Goal: Task Accomplishment & Management: Manage account settings

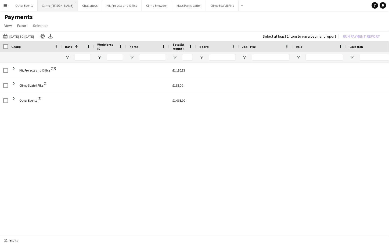
click at [48, 8] on button "Climb [PERSON_NAME] Close" at bounding box center [58, 5] width 40 height 10
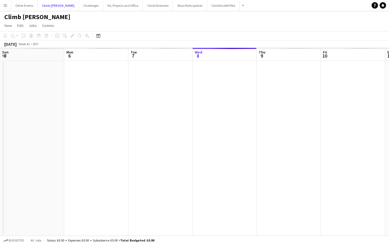
scroll to position [0, 128]
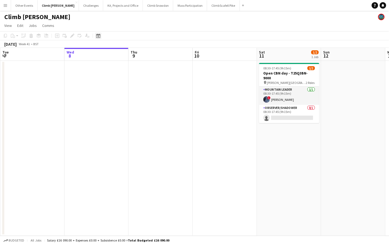
click at [99, 35] on icon "Date picker" at bounding box center [98, 36] width 4 height 4
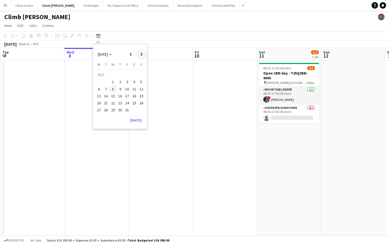
click at [140, 56] on span "Next month" at bounding box center [141, 54] width 11 height 11
click at [123, 75] on span "1" at bounding box center [120, 76] width 6 height 8
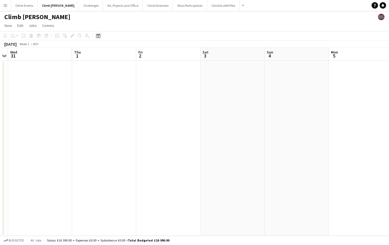
click at [98, 36] on icon at bounding box center [98, 36] width 2 height 2
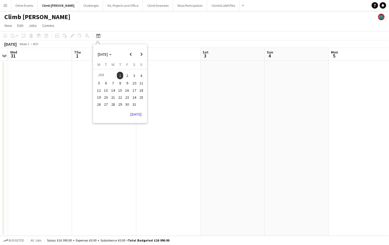
click at [128, 103] on span "30" at bounding box center [127, 104] width 6 height 6
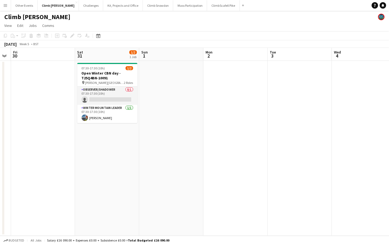
scroll to position [0, 182]
drag, startPoint x: 319, startPoint y: 152, endPoint x: 258, endPoint y: 157, distance: 61.7
click at [258, 157] on app-calendar-viewport "Tue 27 Wed 28 Thu 29 Fri 30 Sat 31 1/2 1 Job Sun 1 Mon 2 Tue 3 Wed 4 Thu 5 Fri …" at bounding box center [194, 142] width 389 height 188
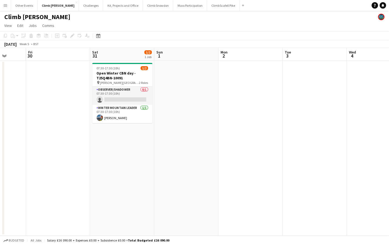
drag, startPoint x: 334, startPoint y: 155, endPoint x: 161, endPoint y: 158, distance: 172.4
click at [158, 159] on app-calendar-viewport "Tue 27 Wed 28 Thu 29 Fri 30 Sat 31 1/2 1 Job Sun 1 Mon 2 Tue 3 Wed 4 Thu 5 Fri …" at bounding box center [194, 142] width 389 height 188
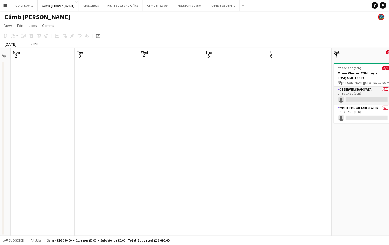
drag, startPoint x: 291, startPoint y: 150, endPoint x: 157, endPoint y: 166, distance: 134.7
click at [157, 166] on app-calendar-viewport "Fri 30 Sat 31 1/2 1 Job Sun 1 Mon 2 Tue 3 Wed 4 Thu 5 Fri 6 Sat 7 0/2 1 Job Sun…" at bounding box center [194, 142] width 389 height 188
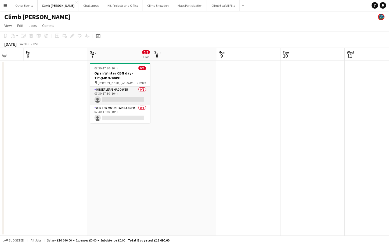
drag, startPoint x: 331, startPoint y: 159, endPoint x: 179, endPoint y: 160, distance: 152.0
click at [154, 161] on app-calendar-viewport "Tue 3 Wed 4 Thu 5 Fri 6 Sat 7 0/2 1 Job Sun 8 Mon 9 Tue 10 Wed 11 Thu 12 Fri 13…" at bounding box center [194, 142] width 389 height 188
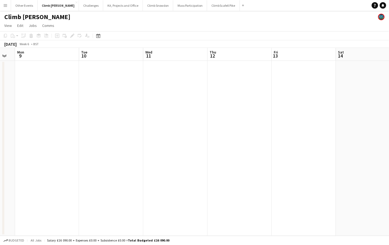
drag, startPoint x: 289, startPoint y: 155, endPoint x: 185, endPoint y: 164, distance: 105.1
click at [153, 164] on app-calendar-viewport "Fri 6 Sat 7 0/2 1 Job Sun 8 Mon 9 Tue 10 Wed 11 Thu 12 Fri 13 Sat 14 Sun 15 Mon…" at bounding box center [194, 142] width 389 height 188
drag, startPoint x: 282, startPoint y: 160, endPoint x: 140, endPoint y: 165, distance: 141.9
click at [140, 165] on app-calendar-viewport "Fri 6 Sat 7 0/2 1 Job Sun 8 Mon 9 Tue 10 Wed 11 Thu 12 Fri 13 Sat 14 Sun 15 Mon…" at bounding box center [194, 142] width 389 height 188
drag, startPoint x: 258, startPoint y: 162, endPoint x: 139, endPoint y: 176, distance: 120.3
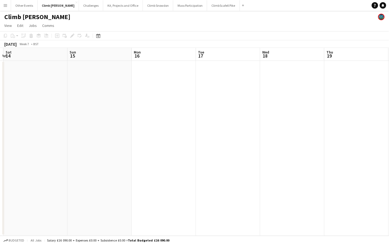
click at [138, 173] on app-calendar-viewport "Wed 11 Thu 12 Fri 13 Sat 14 Sun 15 Mon 16 Tue 17 Wed 18 Thu 19 Fri 20 Sat 21" at bounding box center [194, 142] width 389 height 188
drag, startPoint x: 278, startPoint y: 173, endPoint x: 196, endPoint y: 180, distance: 82.5
click at [97, 180] on app-calendar-viewport "Wed 11 Thu 12 Fri 13 Sat 14 Sun 15 Mon 16 Tue 17 Wed 18 Thu 19 Fri 20 Sat 21" at bounding box center [194, 142] width 389 height 188
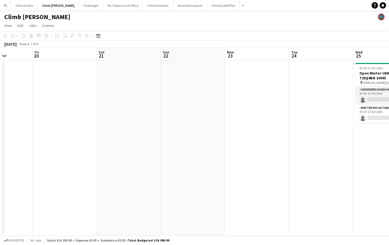
drag, startPoint x: 295, startPoint y: 171, endPoint x: 130, endPoint y: 181, distance: 165.9
click at [126, 181] on app-calendar-viewport "Tue 17 Wed 18 Thu 19 Fri 20 Sat 21 Sun 22 Mon 23 Tue 24 Wed 25 0/2 1 Job Thu 26…" at bounding box center [194, 142] width 389 height 188
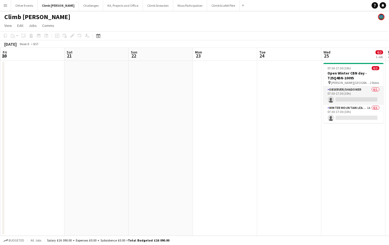
scroll to position [0, 179]
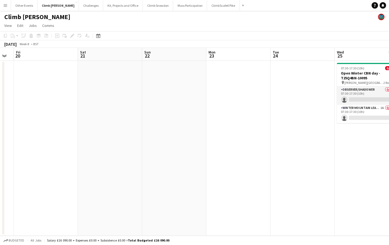
drag, startPoint x: 322, startPoint y: 177, endPoint x: 139, endPoint y: 180, distance: 183.4
click at [138, 180] on app-calendar-viewport "Tue 17 Wed 18 Thu 19 Fri 20 Sat 21 Sun 22 Mon 23 Tue 24 Wed 25 0/2 1 Job Thu 26…" at bounding box center [194, 142] width 389 height 188
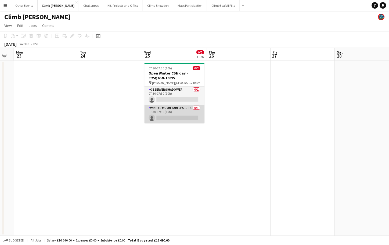
click at [187, 114] on app-card-role "Winter Mountain Leader 1A 0/1 07:30-17:30 (10h) single-neutral-actions" at bounding box center [174, 114] width 60 height 18
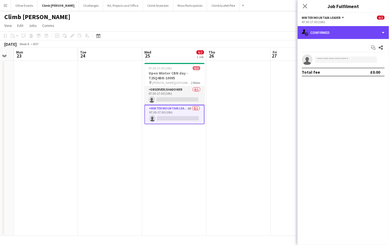
click at [358, 36] on div "single-neutral-actions-check-2 Confirmed" at bounding box center [343, 32] width 91 height 13
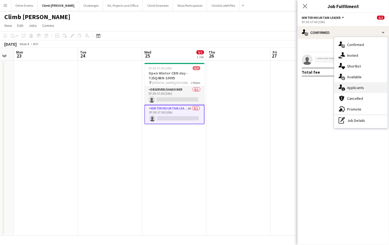
click at [366, 88] on div "single-neutral-actions-information Applicants" at bounding box center [360, 87] width 53 height 11
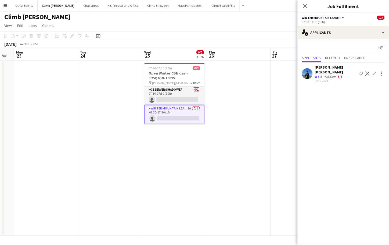
click at [245, 171] on app-date-cell at bounding box center [238, 148] width 64 height 175
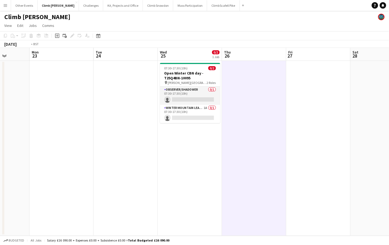
drag, startPoint x: 305, startPoint y: 133, endPoint x: 233, endPoint y: 163, distance: 78.7
click at [128, 155] on app-calendar-viewport "Fri 20 Sat 21 Sun 22 Mon 23 Tue 24 Wed 25 0/2 1 Job Thu 26 Fri 27 Sat 28 Sun 1 …" at bounding box center [194, 142] width 389 height 188
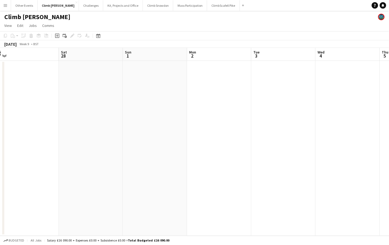
drag, startPoint x: 253, startPoint y: 160, endPoint x: 105, endPoint y: 164, distance: 148.0
click at [103, 164] on app-calendar-viewport "Wed 25 0/2 1 Job Thu 26 Fri 27 Sat 28 Sun 1 Mon 2 Tue 3 Wed 4 Thu 5 Fri 6 Sat 7…" at bounding box center [194, 142] width 389 height 188
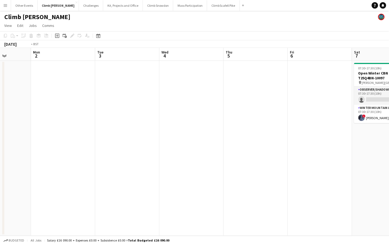
drag, startPoint x: 285, startPoint y: 160, endPoint x: 305, endPoint y: 155, distance: 20.8
click at [123, 163] on app-calendar-viewport "Thu 26 Fri 27 Sat 28 Sun 1 Mon 2 Tue 3 Wed 4 Thu 5 Fri 6 Sat 7 1/2 1 Job Sun 8 …" at bounding box center [194, 142] width 389 height 188
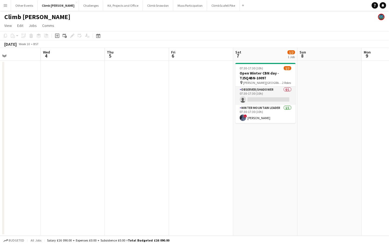
drag, startPoint x: 331, startPoint y: 150, endPoint x: 183, endPoint y: 157, distance: 147.9
click at [183, 157] on app-calendar-viewport "Sun 1 Mon 2 Tue 3 Wed 4 Thu 5 Fri 6 Sat 7 1/2 1 Job Sun 8 Mon 9 Tue 10 Wed 11 0…" at bounding box center [194, 142] width 389 height 188
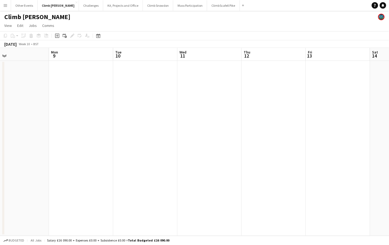
drag, startPoint x: 284, startPoint y: 157, endPoint x: 162, endPoint y: 161, distance: 122.3
click at [162, 161] on app-calendar-viewport "Thu 5 Fri 6 Sat 7 1/2 1 Job Sun 8 Mon 9 Tue 10 Wed 11 Thu 12 Fri 13 Sat 14 Sun …" at bounding box center [194, 142] width 389 height 188
drag, startPoint x: 307, startPoint y: 157, endPoint x: 173, endPoint y: 160, distance: 133.8
click at [151, 160] on app-calendar-viewport "Thu 5 Fri 6 Sat 7 1/2 1 Job Sun 8 Mon 9 Tue 10 Wed 11 Thu 12 Fri 13 Sat 14 Sun …" at bounding box center [194, 142] width 389 height 188
drag, startPoint x: 311, startPoint y: 149, endPoint x: 157, endPoint y: 155, distance: 154.0
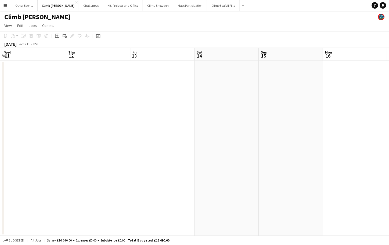
click at [122, 154] on app-calendar-viewport "Sun 8 Mon 9 Tue 10 Wed 11 Thu 12 Fri 13 Sat 14 Sun 15 Mon 16 Tue 17 Wed 18" at bounding box center [194, 142] width 389 height 188
drag, startPoint x: 310, startPoint y: 154, endPoint x: 267, endPoint y: 156, distance: 42.2
click at [153, 152] on app-calendar-viewport "Wed 11 Thu 12 Fri 13 Sat 14 Sun 15 Mon 16 Tue 17 Wed 18 Thu 19 Fri 20 Sat 21" at bounding box center [194, 142] width 389 height 188
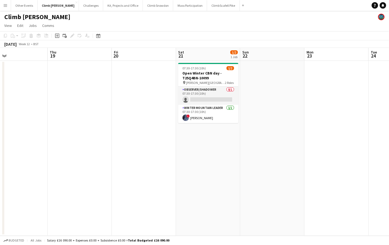
scroll to position [0, 198]
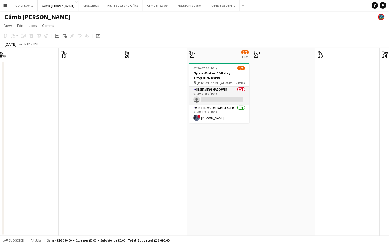
drag, startPoint x: 325, startPoint y: 148, endPoint x: 164, endPoint y: 154, distance: 161.5
click at [158, 152] on app-calendar-viewport "Sun 15 Mon 16 Tue 17 Wed 18 Thu 19 Fri 20 Sat 21 1/2 1 Job Sun 22 Mon 23 Tue 24…" at bounding box center [194, 142] width 389 height 188
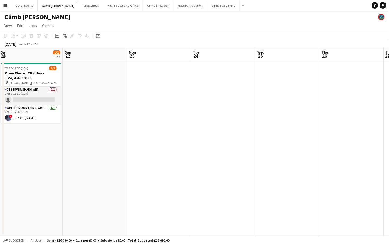
drag, startPoint x: 320, startPoint y: 151, endPoint x: 152, endPoint y: 157, distance: 168.5
click at [132, 156] on app-calendar-viewport "Wed 18 Thu 19 Fri 20 Sat 21 1/2 1 Job Sun 22 Mon 23 Tue 24 Wed 25 Thu 26 Fri 27…" at bounding box center [194, 142] width 389 height 188
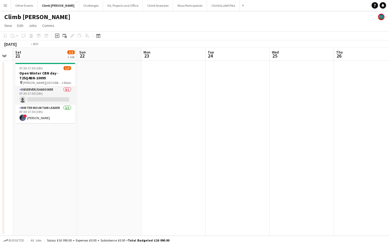
drag, startPoint x: 283, startPoint y: 154, endPoint x: 105, endPoint y: 154, distance: 178.0
click at [105, 154] on app-calendar-viewport "Wed 18 Thu 19 Fri 20 Sat 21 1/2 1 Job Sun 22 Mon 23 Tue 24 Wed 25 Thu 26 Fri 27…" at bounding box center [194, 142] width 389 height 188
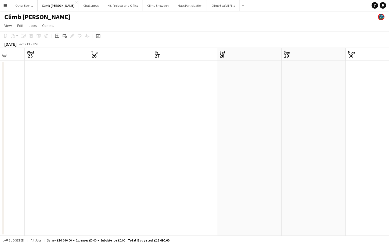
drag, startPoint x: 265, startPoint y: 156, endPoint x: 94, endPoint y: 158, distance: 171.6
click at [93, 157] on app-calendar-viewport "Sat 21 1/2 1 Job Sun 22 Mon 23 Tue 24 Wed 25 Thu 26 Fri 27 Sat 28 Sun 29 Mon 30…" at bounding box center [194, 142] width 389 height 188
drag, startPoint x: 281, startPoint y: 148, endPoint x: 61, endPoint y: 157, distance: 220.1
click at [59, 157] on app-calendar-viewport "Tue 24 Wed 25 Thu 26 Fri 27 Sat 28 Sun 29 Mon 30 Tue 31 Wed 1 Thu 2 Fri 3" at bounding box center [194, 142] width 389 height 188
drag, startPoint x: 299, startPoint y: 138, endPoint x: 73, endPoint y: 156, distance: 226.8
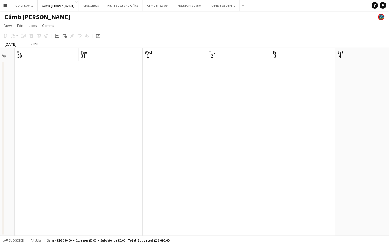
click at [54, 156] on app-calendar-viewport "Fri 27 Sat 28 Sun 29 Mon 30 Tue 31 Wed 1 Thu 2 Fri 3 Sat 4 Sun 5 Mon 6" at bounding box center [194, 142] width 389 height 188
drag, startPoint x: 226, startPoint y: 143, endPoint x: 72, endPoint y: 159, distance: 154.2
click at [72, 159] on app-calendar-viewport "Tue 31 Wed 1 Thu 2 Fri 3 Sat 4 Sun 5 Mon 6 Tue 7 Wed 8 Thu 9 Fri 10" at bounding box center [194, 142] width 389 height 188
drag, startPoint x: 192, startPoint y: 144, endPoint x: 267, endPoint y: 142, distance: 74.7
click at [97, 154] on app-calendar-viewport "Tue 7 Wed 8 Thu 9 Fri 10 Sat 11 Sun 12 Mon 13 Tue 14 Wed 15 Thu 16 Fri 17" at bounding box center [194, 142] width 389 height 188
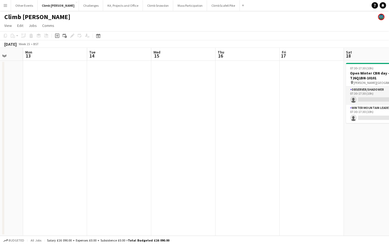
drag, startPoint x: 248, startPoint y: 142, endPoint x: 149, endPoint y: 147, distance: 98.9
click at [81, 149] on app-calendar-viewport "Fri 10 Sat 11 Sun 12 Mon 13 Tue 14 Wed 15 Thu 16 Fri 17 Sat 18 0/2 1 Job Sun 19…" at bounding box center [194, 142] width 389 height 188
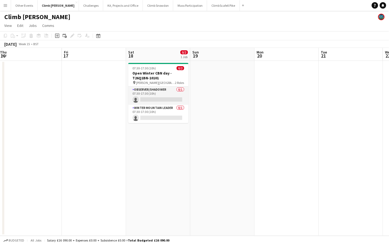
scroll to position [0, 196]
drag, startPoint x: 286, startPoint y: 139, endPoint x: 153, endPoint y: 154, distance: 134.3
click at [75, 155] on app-calendar-viewport "Mon 13 Tue 14 Wed 15 Thu 16 Fri 17 Sat 18 0/2 1 Job Sun 19 Mon 20 Tue 21 Wed 22…" at bounding box center [194, 142] width 389 height 188
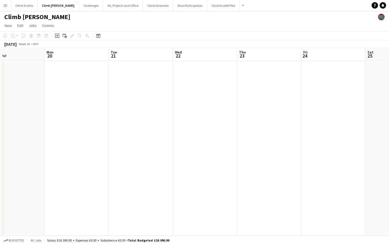
drag, startPoint x: 332, startPoint y: 174, endPoint x: 168, endPoint y: 172, distance: 163.8
click at [124, 170] on app-calendar-viewport "Thu 16 Fri 17 Sat 18 0/2 1 Job Sun 19 Mon 20 Tue 21 Wed 22 Thu 23 Fri 24 Sat 25…" at bounding box center [194, 142] width 389 height 188
drag, startPoint x: 308, startPoint y: 158, endPoint x: 102, endPoint y: 158, distance: 205.4
click at [102, 158] on app-calendar-viewport "Thu 16 Fri 17 Sat 18 0/2 1 Job Sun 19 Mon 20 Tue 21 Wed 22 Thu 23 Fri 24 Sat 25…" at bounding box center [194, 142] width 389 height 188
drag
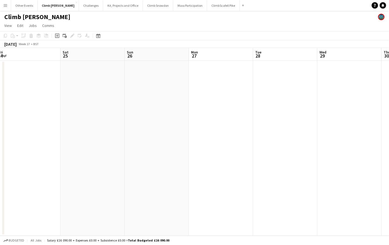
click at [95, 154] on app-calendar-viewport "Tue 21 Wed 22 Thu 23 Fri 24 Sat 25 Sun 26 Mon 27 Tue 28 Wed 29 Thu 30 Fri 1" at bounding box center [194, 142] width 389 height 188
click at [131, 149] on app-calendar-viewport "Sun 26 Mon 27 Tue 28 Wed 29 Thu 30 Fri 1 Sat 2 Sun 3 Mon 4 Tue 5 Wed 6" at bounding box center [194, 142] width 389 height 188
click at [207, 6] on button "Climb Scafell Pike Close" at bounding box center [223, 5] width 33 height 10
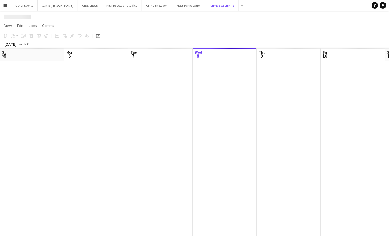
scroll to position [0, 128]
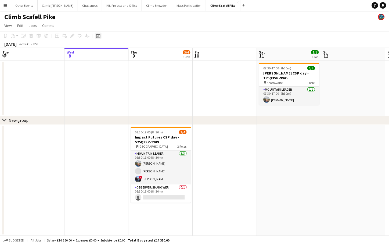
click at [99, 34] on icon at bounding box center [98, 36] width 4 height 4
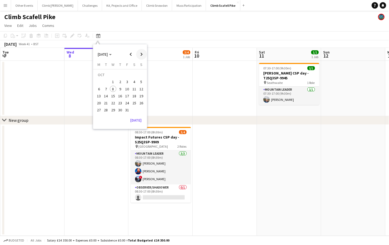
click at [140, 55] on span "Next month" at bounding box center [141, 54] width 11 height 11
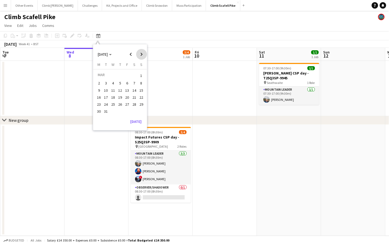
click at [140, 55] on span "Next month" at bounding box center [141, 54] width 11 height 11
click at [127, 77] on span "1" at bounding box center [127, 76] width 6 height 8
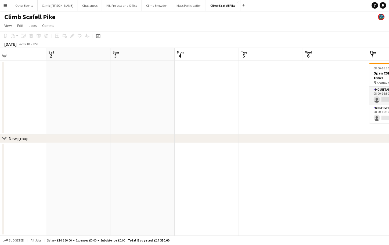
click at [144, 186] on app-calendar-viewport "Tue 28 Wed 29 Thu 30 Fri 1 Sat 2 Sun 3 Mon 4 Tue 5 Wed 6 Thu 7 0/2 1 Job Fri 8 …" at bounding box center [194, 142] width 389 height 188
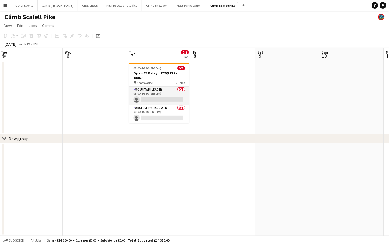
click at [136, 176] on app-calendar-viewport "Sat 2 Sun 3 Mon 4 Tue 5 Wed 6 Thu 7 0/2 1 Job Fri 8 Sat 9 Sun 10 Mon 11 Tue 12 …" at bounding box center [194, 142] width 389 height 188
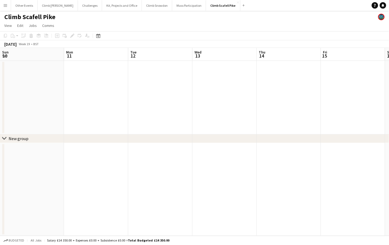
click at [86, 166] on app-calendar-viewport "Thu 7 0/2 1 Job Fri 8 Sat 9 Sun 10 Mon 11 Tue 12 Wed 13 Thu 14 Fri 15 Sat 16 Su…" at bounding box center [194, 142] width 389 height 188
click at [100, 168] on app-calendar-viewport "Thu 7 0/2 1 Job Fri 8 Sat 9 Sun 10 Mon 11 Tue 12 Wed 13 Thu 14 Fri 15 Sat 16 Su…" at bounding box center [194, 142] width 389 height 188
click at [77, 170] on app-calendar-viewport "Sun 10 Mon 11 Tue 12 Wed 13 Thu 14 Fri 15 Sat 16 Sun 17 Mon 18 Tue 19 Wed 20" at bounding box center [194, 142] width 389 height 188
click at [86, 166] on app-calendar-viewport "Wed 13 Thu 14 Fri 15 Sat 16 Sun 17 Mon 18 Tue 19 Wed 20 Thu 21 Fri 22 Sat 23 0/…" at bounding box center [194, 142] width 389 height 188
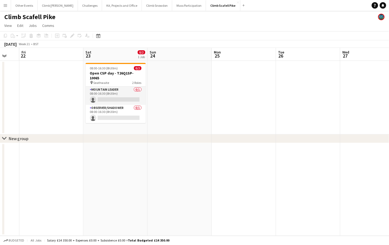
scroll to position [0, 192]
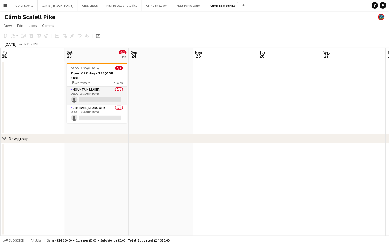
click at [132, 178] on app-calendar-viewport "Tue 19 Wed 20 Thu 21 Fri 22 Sat 23 0/2 1 Job Sun 24 Mon 25 Tue 26 Wed 27 Thu 28…" at bounding box center [194, 142] width 389 height 188
click at [7, 4] on app-icon "Menu" at bounding box center [5, 5] width 4 height 4
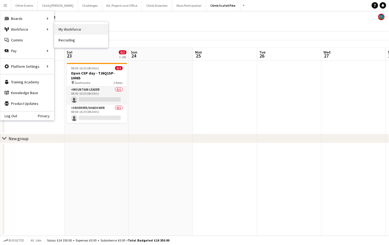
click at [78, 29] on link "My Workforce" at bounding box center [81, 29] width 54 height 11
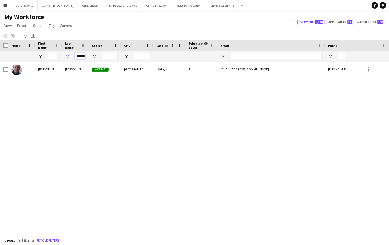
click at [83, 55] on input "*******" at bounding box center [80, 56] width 11 height 6
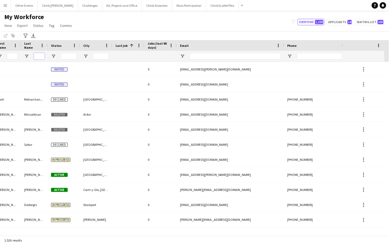
scroll to position [0, 7]
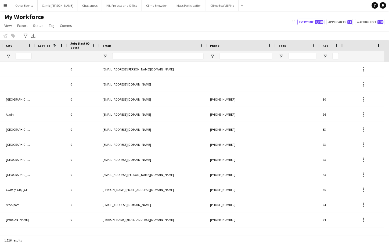
click at [342, 46] on div at bounding box center [342, 45] width 2 height 11
click at [380, 46] on span at bounding box center [378, 45] width 5 height 5
click at [357, 44] on div at bounding box center [360, 45] width 30 height 8
click at [342, 43] on div at bounding box center [342, 45] width 2 height 11
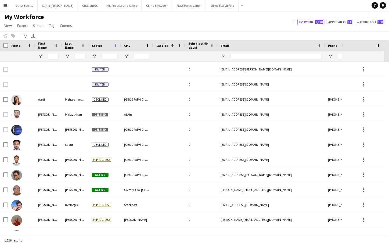
click at [114, 43] on span at bounding box center [115, 45] width 5 height 5
click at [137, 44] on div "City" at bounding box center [133, 45] width 19 height 8
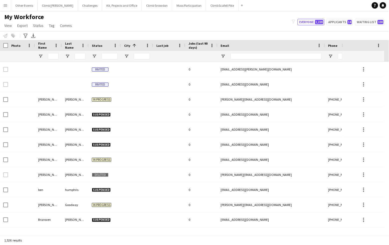
click at [137, 44] on div "City 1" at bounding box center [133, 45] width 19 height 8
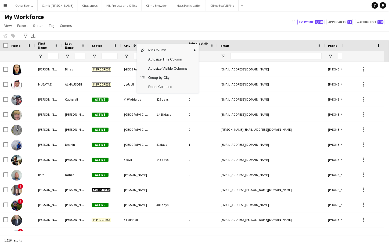
click at [132, 28] on div "My Workforce View Views Default view New view Update view Delete view Edit name…" at bounding box center [194, 22] width 389 height 18
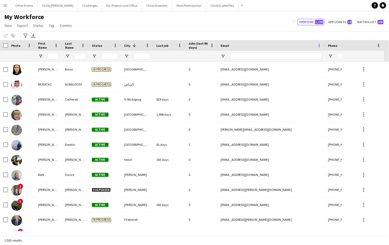
click at [318, 46] on span at bounding box center [319, 45] width 5 height 5
drag, startPoint x: 239, startPoint y: 36, endPoint x: 234, endPoint y: 36, distance: 5.1
click at [239, 36] on div "Notify workforce Add to tag Select at least one crew to tag him or her. Advance…" at bounding box center [194, 35] width 389 height 9
click at [180, 44] on span at bounding box center [179, 45] width 5 height 5
click at [161, 46] on span "Last job" at bounding box center [162, 45] width 12 height 4
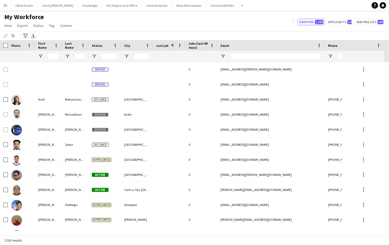
click at [24, 35] on icon "Advanced filters" at bounding box center [25, 36] width 4 height 4
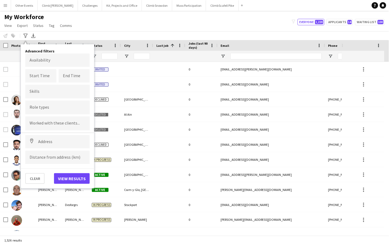
click at [148, 28] on div "My Workforce View Views Default view New view Update view Delete view Edit name…" at bounding box center [194, 22] width 389 height 18
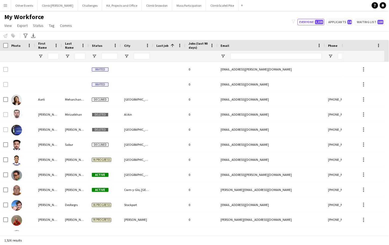
click at [162, 46] on span "Last job" at bounding box center [162, 45] width 12 height 4
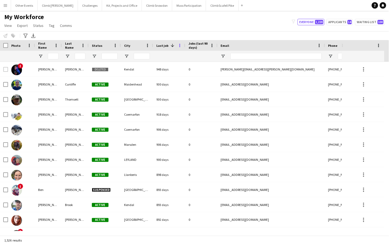
click at [177, 45] on span at bounding box center [179, 45] width 5 height 5
click at [161, 55] on div at bounding box center [169, 56] width 26 height 11
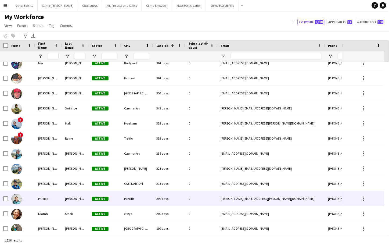
scroll to position [2679, 0]
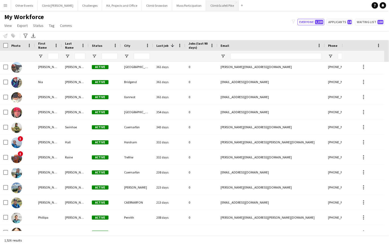
click at [208, 7] on button "Climb Scafell Pike Close" at bounding box center [222, 5] width 33 height 10
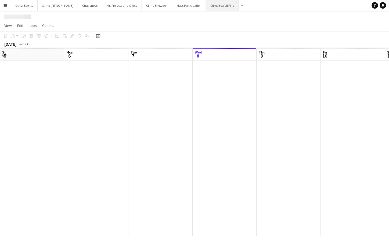
scroll to position [0, 128]
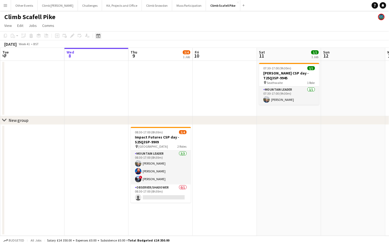
click at [99, 34] on icon at bounding box center [98, 36] width 4 height 4
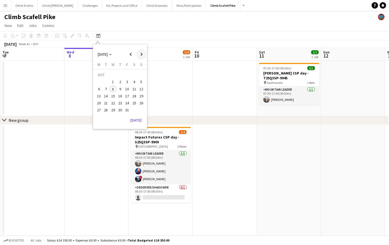
click at [142, 54] on span "Next month" at bounding box center [141, 54] width 11 height 11
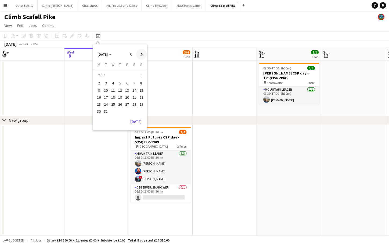
click at [142, 54] on span "Next month" at bounding box center [141, 54] width 11 height 11
click at [135, 77] on span "2" at bounding box center [134, 76] width 6 height 8
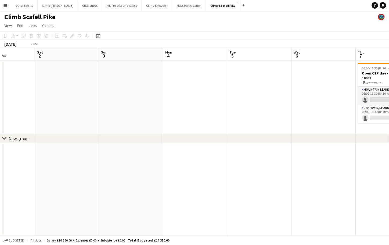
drag, startPoint x: 339, startPoint y: 155, endPoint x: 215, endPoint y: 171, distance: 125.4
click at [109, 169] on app-calendar-viewport "Wed 29 Thu 30 Fri 1 Sat 2 Sun 3 Mon 4 Tue 5 Wed 6 Thu 7 0/2 1 Job Fri 8 Sat 9 0…" at bounding box center [194, 142] width 389 height 188
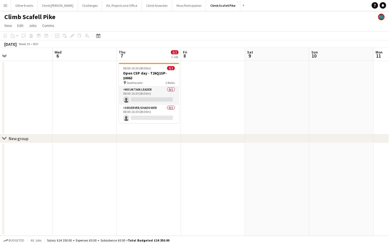
scroll to position [0, 157]
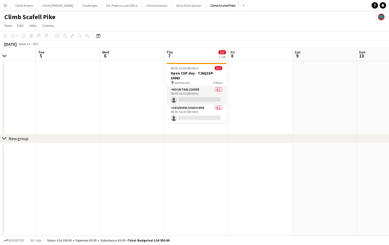
drag, startPoint x: 321, startPoint y: 167, endPoint x: 215, endPoint y: 167, distance: 106.6
click at [222, 180] on app-calendar-viewport "Sat 2 Sun 3 Mon 4 Tue 5 Wed 6 Thu 7 0/2 1 Job Fri 8 Sat 9 Sun 10 Mon 11 Tue 12 …" at bounding box center [194, 142] width 389 height 188
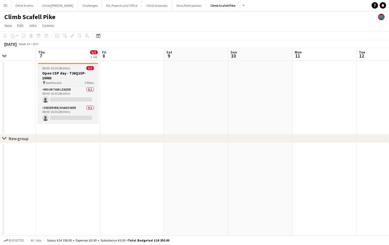
click at [52, 66] on span "08:00-16:30 (8h30m)" at bounding box center [56, 68] width 28 height 4
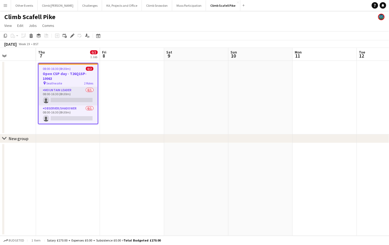
click at [221, 120] on app-date-cell at bounding box center [196, 98] width 64 height 74
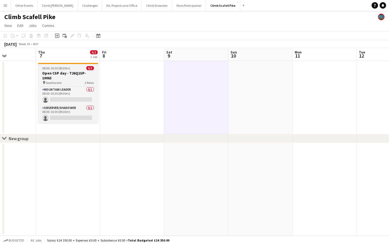
click at [63, 80] on div "pin Seathwaite 2 Roles" at bounding box center [68, 82] width 60 height 4
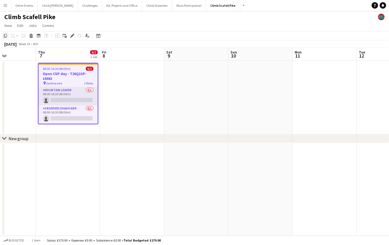
click at [6, 34] on icon "Copy" at bounding box center [5, 36] width 4 height 4
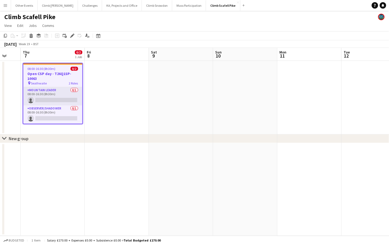
drag, startPoint x: 323, startPoint y: 104, endPoint x: 131, endPoint y: 116, distance: 192.3
click at [130, 116] on app-calendar-viewport "Mon 4 Tue 5 Wed 6 Thu 7 0/2 1 Job Fri 8 Sat 9 Sun 10 Mon 11 Tue 12 Wed 13 Thu 1…" at bounding box center [194, 142] width 389 height 188
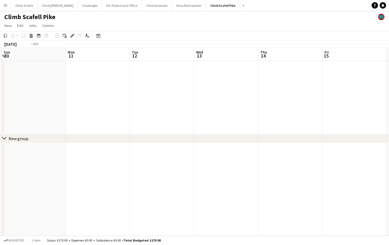
drag, startPoint x: 286, startPoint y: 106, endPoint x: 133, endPoint y: 116, distance: 153.7
click at [117, 115] on app-calendar-viewport "Thu 7 0/2 1 Job Fri 8 Sat 9 Sun 10 Mon 11 Tue 12 Wed 13 Thu 14 Fri 15 Sat 16 Su…" at bounding box center [194, 142] width 389 height 188
drag, startPoint x: 178, startPoint y: 118, endPoint x: 146, endPoint y: 120, distance: 32.3
click at [145, 120] on app-calendar-viewport "Tue 12 Wed 13 Thu 14 Fri 15 Sat 16 Sun 17 Mon 18 Tue 19 Wed 20 Thu 21 Fri 22" at bounding box center [194, 142] width 389 height 188
click at [197, 88] on app-date-cell at bounding box center [177, 98] width 64 height 74
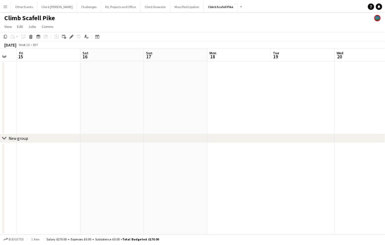
scroll to position [0, 176]
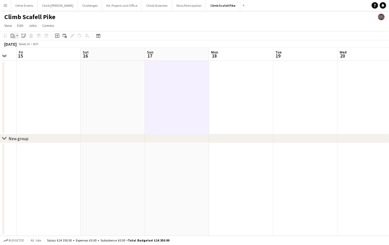
click at [16, 36] on app-action-btn "Paste" at bounding box center [15, 35] width 10 height 6
click at [18, 46] on link "Paste Command V" at bounding box center [35, 45] width 42 height 5
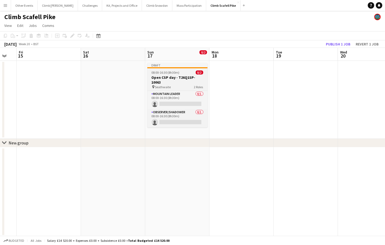
drag, startPoint x: 170, startPoint y: 80, endPoint x: 166, endPoint y: 79, distance: 4.6
click at [170, 80] on h3 "Open CSP day - T26Q1SP-10063" at bounding box center [177, 80] width 60 height 10
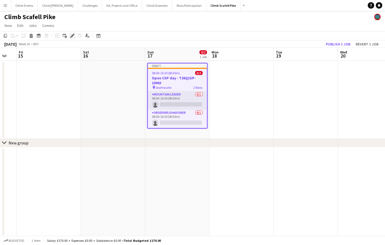
click at [71, 35] on icon at bounding box center [72, 35] width 3 height 3
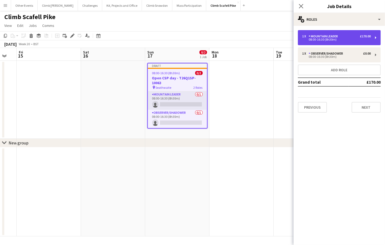
click at [319, 37] on div "Mountain Leader" at bounding box center [323, 36] width 31 height 4
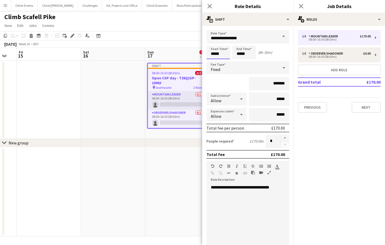
click at [212, 53] on input "*****" at bounding box center [218, 52] width 24 height 13
click at [214, 61] on div at bounding box center [212, 61] width 11 height 5
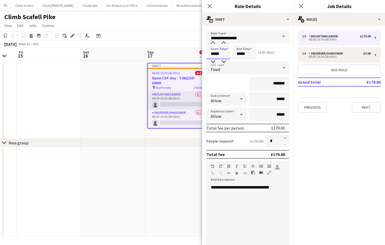
click at [214, 61] on div at bounding box center [212, 61] width 11 height 5
type input "*****"
click at [214, 61] on div at bounding box center [212, 61] width 11 height 5
click at [240, 52] on input "*****" at bounding box center [244, 52] width 24 height 13
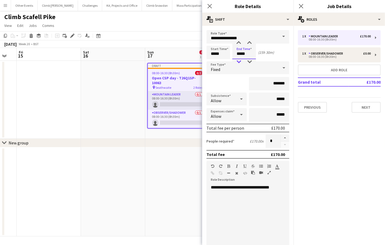
click at [241, 60] on div at bounding box center [238, 61] width 11 height 5
click at [241, 59] on div at bounding box center [238, 61] width 11 height 5
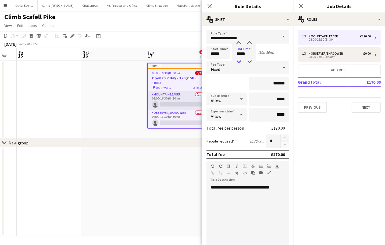
click at [241, 59] on div at bounding box center [238, 61] width 11 height 5
type input "*****"
click at [249, 60] on div at bounding box center [249, 61] width 11 height 5
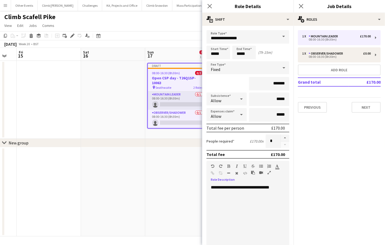
click at [251, 214] on div "**********" at bounding box center [245, 216] width 78 height 64
drag, startPoint x: 280, startPoint y: 186, endPoint x: 272, endPoint y: 186, distance: 7.8
click at [272, 186] on div "**********" at bounding box center [245, 216] width 78 height 64
click at [273, 84] on input "*******" at bounding box center [269, 83] width 40 height 13
type input "*******"
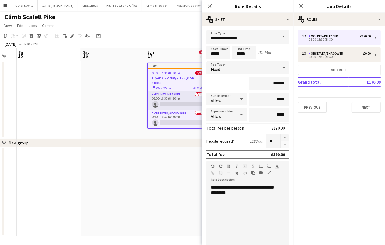
click at [273, 223] on div "**********" at bounding box center [245, 216] width 78 height 64
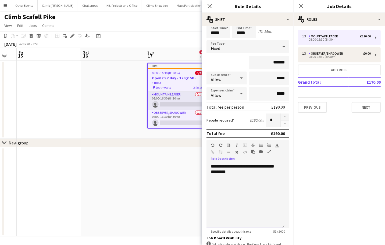
scroll to position [90, 0]
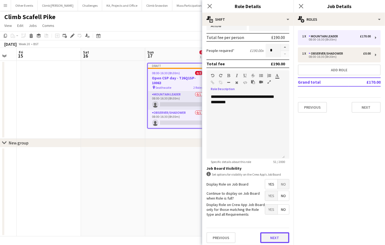
click at [275, 235] on button "Next" at bounding box center [274, 237] width 29 height 11
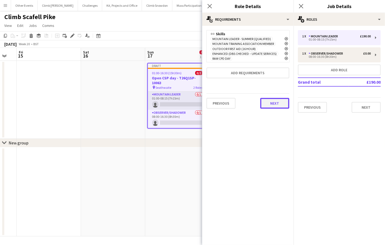
click at [274, 101] on button "Next" at bounding box center [274, 103] width 29 height 11
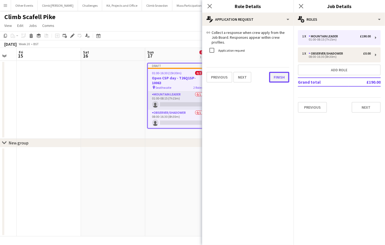
click at [271, 78] on div "link Collect a response when crew apply from the Job Board. Responses appear wi…" at bounding box center [247, 56] width 91 height 61
click at [284, 73] on button "Finish" at bounding box center [279, 77] width 20 height 11
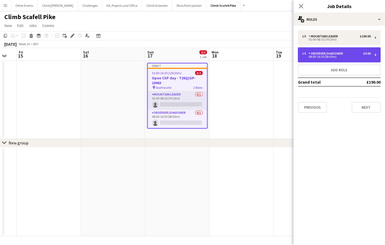
click at [334, 53] on div "Observer/Shadower" at bounding box center [326, 54] width 37 height 4
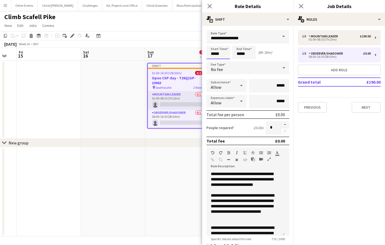
click at [213, 54] on input "*****" at bounding box center [218, 52] width 24 height 13
click at [215, 60] on div at bounding box center [212, 61] width 11 height 5
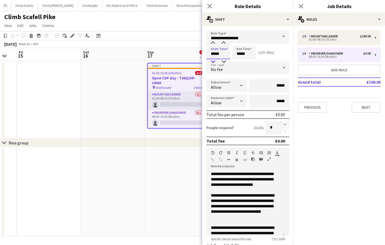
click at [215, 60] on div at bounding box center [212, 61] width 11 height 5
type input "*****"
click at [215, 60] on div at bounding box center [212, 61] width 11 height 5
click at [240, 52] on input "*****" at bounding box center [244, 52] width 24 height 13
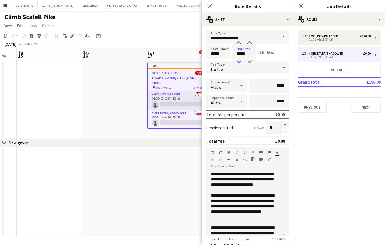
click at [239, 61] on div at bounding box center [238, 61] width 11 height 5
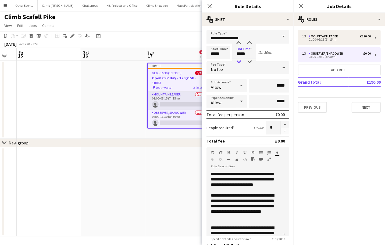
click at [239, 61] on div at bounding box center [238, 61] width 11 height 5
click at [239, 60] on div at bounding box center [238, 61] width 11 height 5
type input "*****"
click at [249, 59] on div at bounding box center [249, 61] width 11 height 5
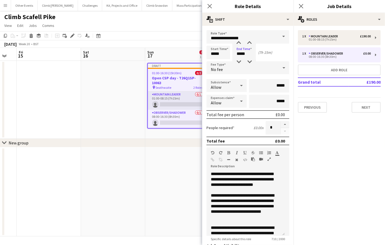
click at [335, 136] on mat-expansion-panel "pencil3 General details 1 x Mountain Leader £190.00 01:00-08:15 (7h15m) 1 x Obs…" at bounding box center [338, 135] width 91 height 219
click at [366, 102] on button "Next" at bounding box center [365, 107] width 29 height 11
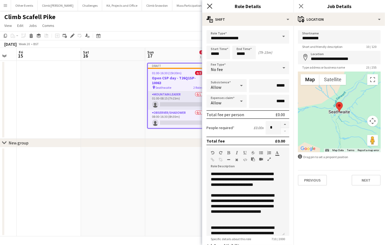
click at [209, 7] on icon "Close pop-in" at bounding box center [209, 5] width 5 height 5
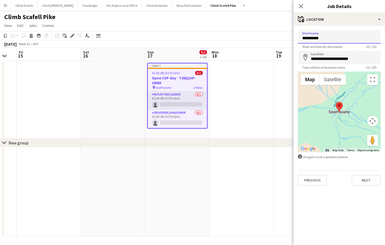
drag, startPoint x: 323, startPoint y: 38, endPoint x: 291, endPoint y: 37, distance: 32.0
click at [291, 37] on body "Menu Boards Boards Boards All jobs Status Workforce Workforce My Workforce Recr…" at bounding box center [192, 122] width 385 height 245
type input "**********"
click at [340, 58] on input "**********" at bounding box center [339, 57] width 83 height 13
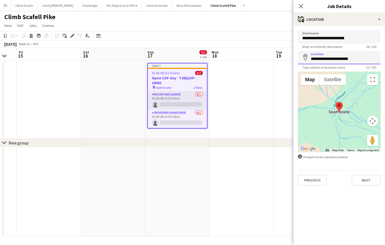
click at [340, 58] on input "**********" at bounding box center [339, 57] width 83 height 13
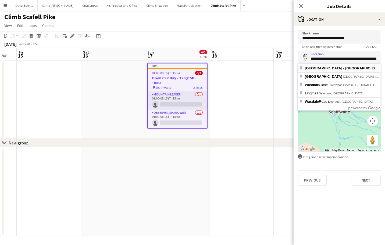
type input "**********"
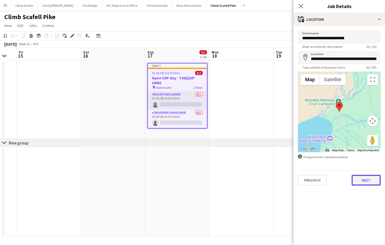
click at [357, 182] on button "Next" at bounding box center [365, 180] width 29 height 11
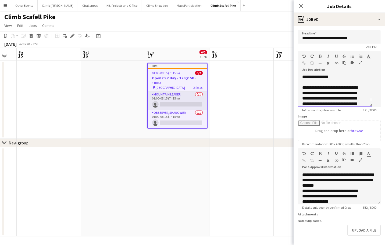
click at [347, 97] on div "**********" at bounding box center [332, 109] width 61 height 48
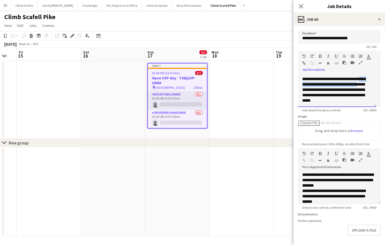
drag, startPoint x: 322, startPoint y: 96, endPoint x: 301, endPoint y: 87, distance: 22.7
click at [301, 87] on div "**********" at bounding box center [337, 91] width 78 height 32
click at [328, 89] on div "**********" at bounding box center [334, 97] width 65 height 43
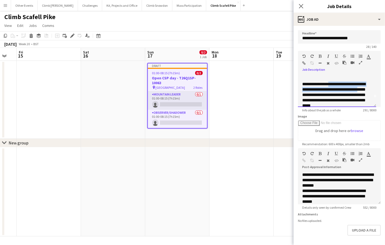
drag, startPoint x: 311, startPoint y: 94, endPoint x: 329, endPoint y: 84, distance: 21.0
click at [329, 84] on div "**********" at bounding box center [334, 102] width 65 height 43
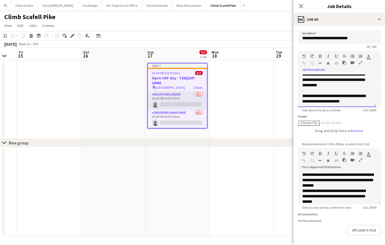
scroll to position [26, 0]
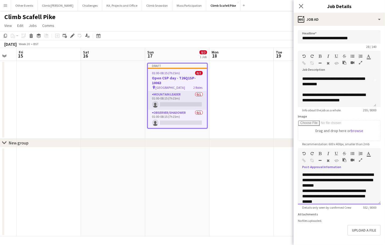
click at [329, 183] on span "**********" at bounding box center [337, 179] width 71 height 15
click at [333, 174] on span "**********" at bounding box center [337, 179] width 71 height 15
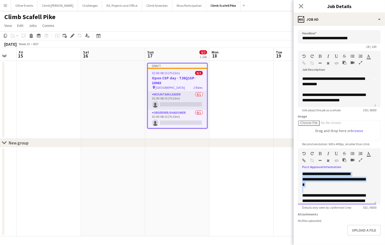
drag, startPoint x: 302, startPoint y: 174, endPoint x: 319, endPoint y: 188, distance: 22.5
click at [319, 188] on div "**********" at bounding box center [337, 188] width 78 height 32
paste div
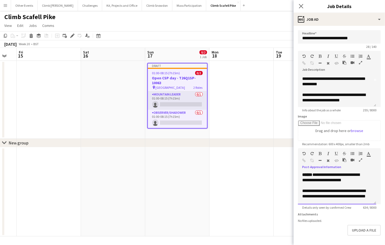
scroll to position [72, 0]
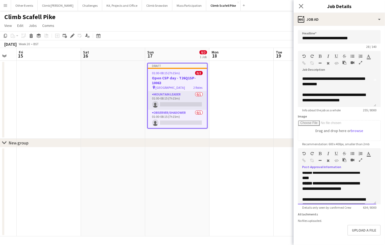
click at [350, 191] on p "**********" at bounding box center [334, 185] width 65 height 11
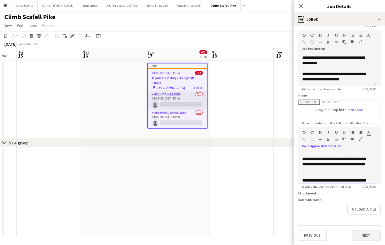
scroll to position [24, 0]
click at [361, 234] on button "Next" at bounding box center [365, 235] width 29 height 11
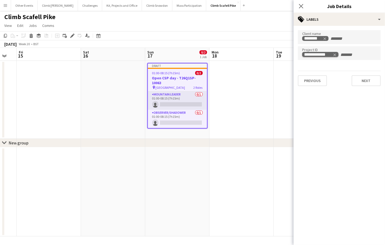
click at [335, 54] on icon "Remove tag" at bounding box center [334, 54] width 2 height 2
click at [333, 55] on input "Type to search project ID labels..." at bounding box center [339, 54] width 74 height 5
paste input "**********"
type input "**********"
click at [359, 79] on button "Next" at bounding box center [365, 80] width 29 height 11
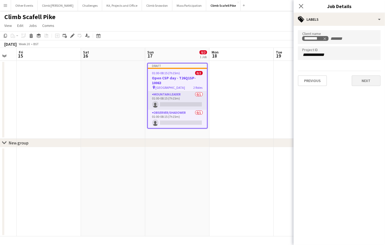
type input "*******"
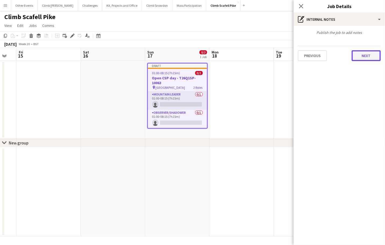
click at [353, 59] on button "Next" at bounding box center [365, 55] width 29 height 11
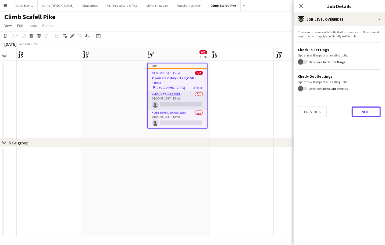
click at [367, 113] on button "Next" at bounding box center [365, 111] width 29 height 11
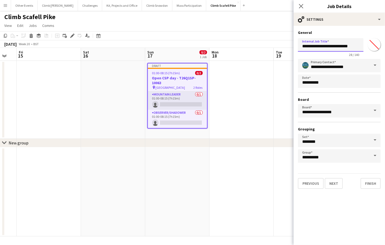
drag, startPoint x: 330, startPoint y: 48, endPoint x: 363, endPoint y: 47, distance: 33.6
click at [363, 47] on div "**********" at bounding box center [339, 46] width 83 height 21
paste input "text"
drag, startPoint x: 327, startPoint y: 47, endPoint x: 321, endPoint y: 47, distance: 6.2
click at [321, 47] on input "**********" at bounding box center [331, 44] width 66 height 13
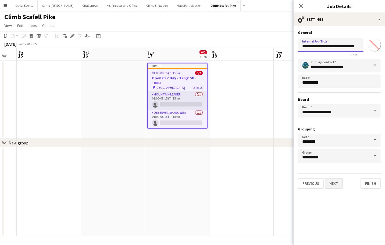
type input "**********"
click at [336, 181] on button "Next" at bounding box center [333, 183] width 18 height 11
type input "**********"
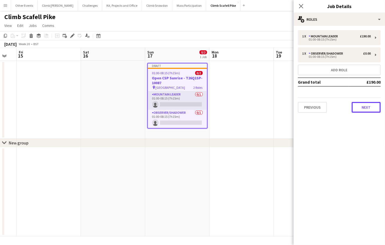
click at [363, 108] on button "Next" at bounding box center [365, 107] width 29 height 11
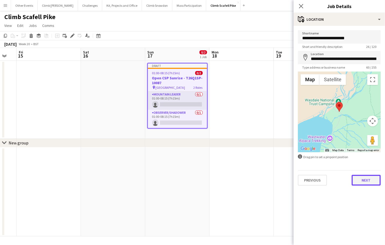
click at [371, 179] on button "Next" at bounding box center [365, 180] width 29 height 11
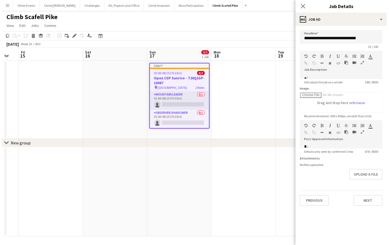
scroll to position [113, 0]
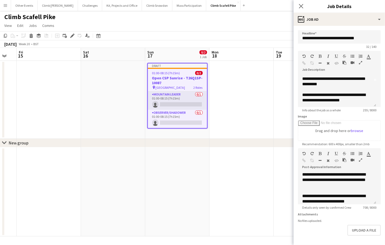
click at [251, 162] on app-date-cell at bounding box center [241, 191] width 64 height 89
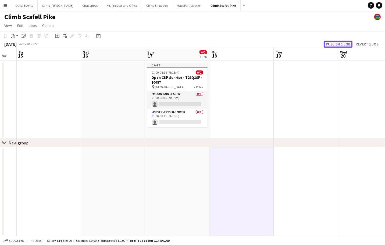
click at [332, 42] on button "Publish 1 job" at bounding box center [337, 44] width 29 height 7
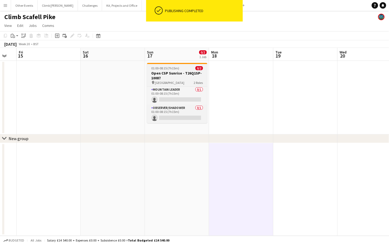
click at [176, 77] on h3 "Open CSP Sunrise - T26Q1SP-10087" at bounding box center [177, 76] width 60 height 10
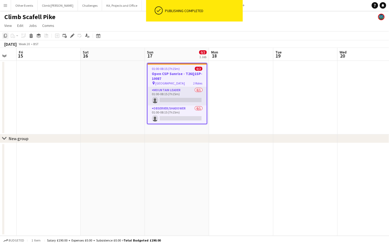
click at [5, 37] on icon "Copy" at bounding box center [5, 36] width 4 height 4
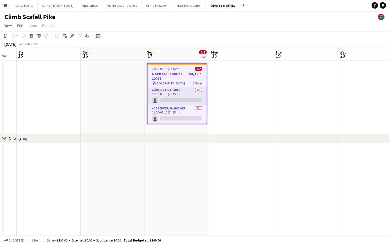
click at [97, 37] on icon "Date picker" at bounding box center [98, 36] width 4 height 4
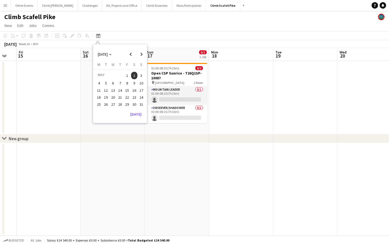
click at [148, 51] on span "Sun" at bounding box center [150, 52] width 6 height 5
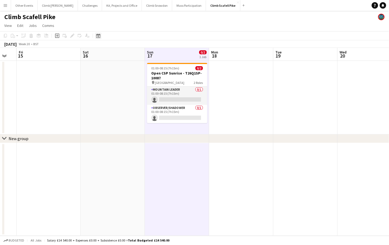
click at [97, 35] on icon "Date picker" at bounding box center [98, 36] width 4 height 4
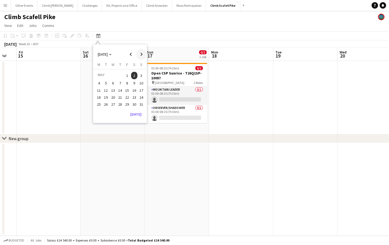
click at [142, 56] on span "Next month" at bounding box center [141, 54] width 11 height 11
click at [141, 56] on span "Next month" at bounding box center [141, 54] width 11 height 11
click at [139, 87] on span "13" at bounding box center [141, 89] width 6 height 6
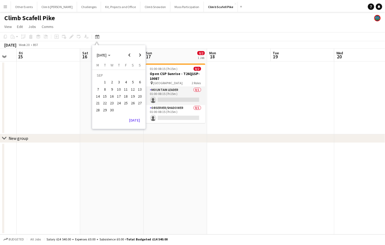
scroll to position [0, 184]
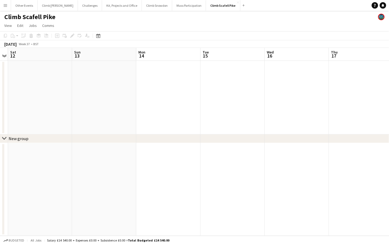
click at [102, 89] on app-date-cell at bounding box center [104, 98] width 64 height 74
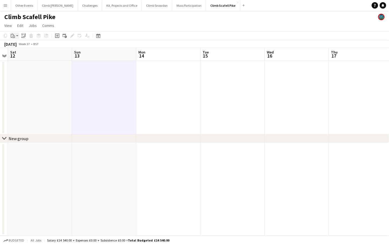
click at [14, 37] on icon at bounding box center [13, 37] width 1 height 0
click at [15, 44] on link "Paste Command V" at bounding box center [35, 45] width 42 height 5
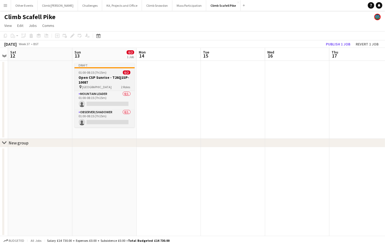
click at [106, 72] on div "01:00-08:15 (7h15m) 0/2" at bounding box center [104, 72] width 60 height 4
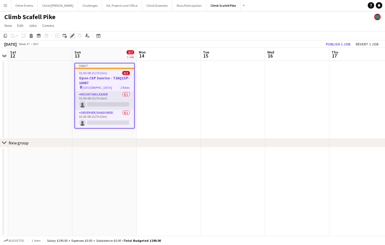
click at [70, 37] on icon "Edit" at bounding box center [72, 36] width 4 height 4
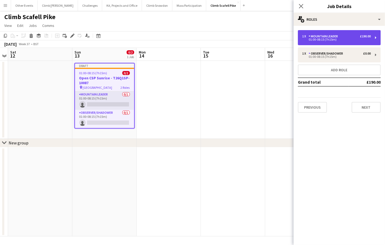
click at [330, 33] on div "1 x Mountain Leader £190.00 01:00-08:15 (7h15m)" at bounding box center [339, 37] width 83 height 15
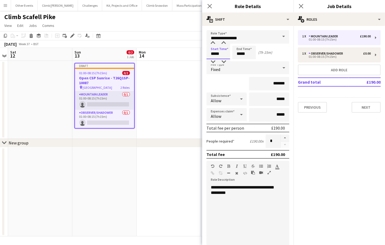
click at [213, 53] on input "*****" at bounding box center [218, 52] width 24 height 13
click at [214, 45] on div at bounding box center [212, 42] width 11 height 5
type input "*****"
click at [227, 61] on div at bounding box center [223, 61] width 11 height 5
click at [237, 55] on input "*****" at bounding box center [244, 52] width 24 height 13
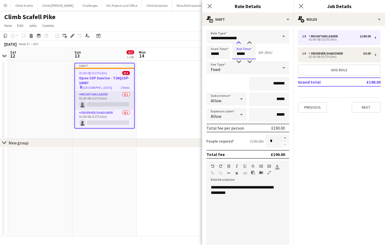
click at [238, 43] on div at bounding box center [238, 42] width 11 height 5
click at [241, 45] on div at bounding box center [238, 42] width 11 height 5
type input "*****"
click at [251, 62] on div at bounding box center [249, 61] width 11 height 5
click at [246, 193] on div "**********" at bounding box center [245, 216] width 78 height 64
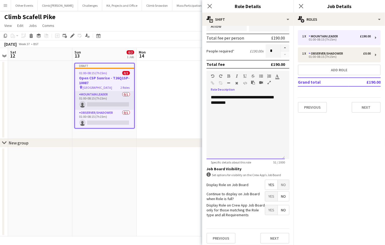
scroll to position [91, 0]
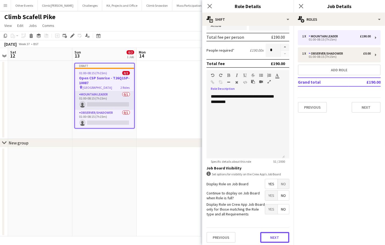
drag, startPoint x: 269, startPoint y: 235, endPoint x: 268, endPoint y: 230, distance: 5.0
click at [269, 235] on button "Next" at bounding box center [274, 237] width 29 height 11
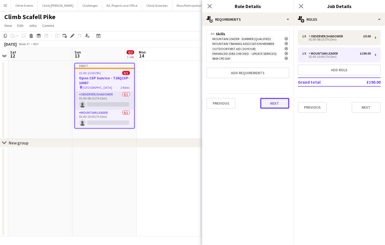
click at [280, 99] on button "Next" at bounding box center [274, 103] width 29 height 11
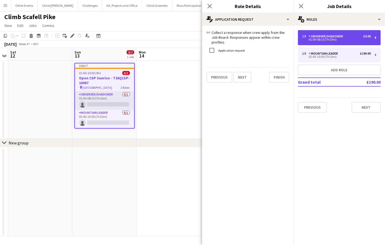
click at [313, 41] on div "01:00-08:15 (7h15m)" at bounding box center [336, 39] width 68 height 3
type input "**********"
type input "*****"
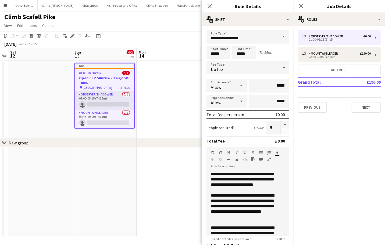
click at [212, 54] on input "*****" at bounding box center [218, 52] width 24 height 13
click at [214, 43] on div at bounding box center [212, 42] width 11 height 5
type input "*****"
click at [224, 59] on div at bounding box center [223, 61] width 11 height 5
click at [238, 50] on input "*****" at bounding box center [244, 52] width 24 height 13
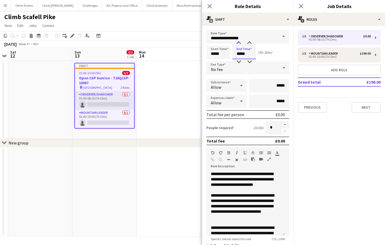
click at [239, 44] on div at bounding box center [238, 42] width 11 height 5
click at [248, 60] on div at bounding box center [249, 61] width 11 height 5
type input "*****"
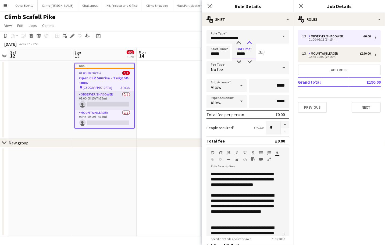
click at [250, 42] on div at bounding box center [249, 42] width 11 height 5
click at [342, 180] on mat-expansion-panel "pencil3 General details 1 x Observer/Shadower £0.00 01:00-08:15 (7h15m) 1 x Mou…" at bounding box center [338, 135] width 91 height 219
click at [209, 7] on icon "Close pop-in" at bounding box center [209, 5] width 5 height 5
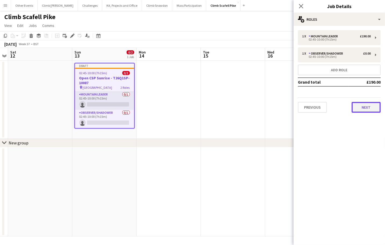
click at [360, 109] on button "Next" at bounding box center [365, 107] width 29 height 11
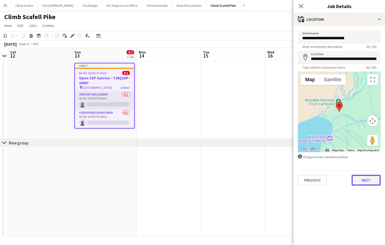
click at [365, 182] on button "Next" at bounding box center [365, 180] width 29 height 11
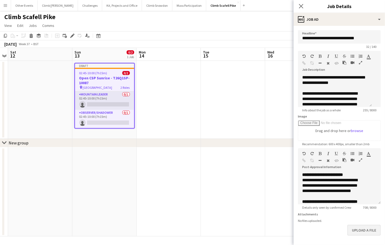
scroll to position [17, 0]
click at [306, 171] on div "**********" at bounding box center [339, 186] width 83 height 36
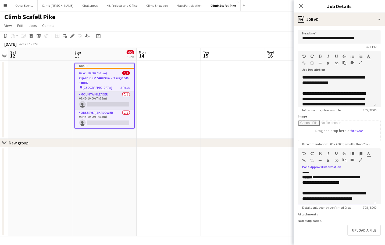
scroll to position [74, 0]
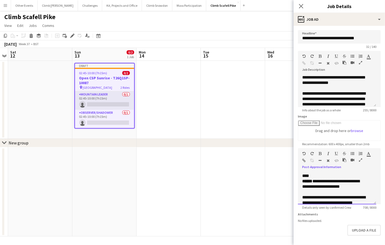
drag, startPoint x: 302, startPoint y: 174, endPoint x: 347, endPoint y: 190, distance: 47.6
click at [347, 190] on div "**********" at bounding box center [337, 151] width 70 height 107
paste div
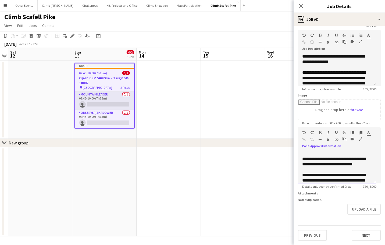
scroll to position [122, 0]
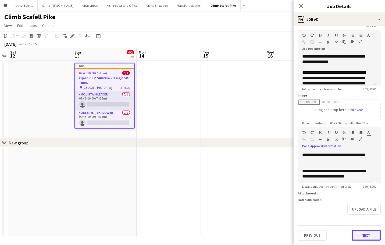
click at [364, 232] on button "Next" at bounding box center [365, 235] width 29 height 11
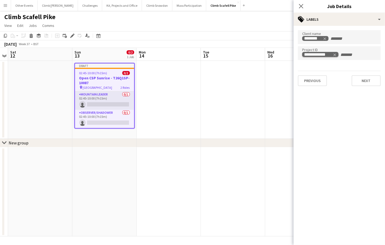
click at [334, 54] on icon "Remove tag" at bounding box center [334, 55] width 4 height 4
click at [333, 53] on input "Type to search project ID labels..." at bounding box center [339, 54] width 74 height 5
paste input "**********"
type input "**********"
click at [359, 77] on button "Next" at bounding box center [365, 80] width 29 height 11
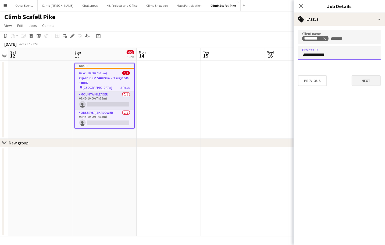
type input "*******"
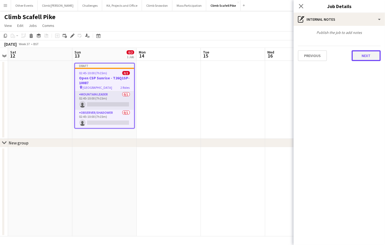
click at [371, 52] on button "Next" at bounding box center [365, 55] width 29 height 11
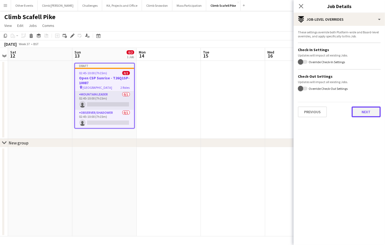
click at [363, 115] on button "Next" at bounding box center [365, 111] width 29 height 11
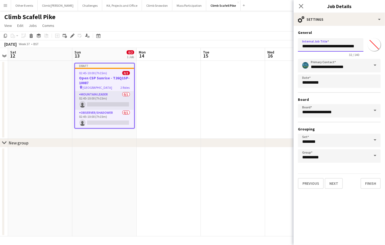
scroll to position [0, 6]
drag, startPoint x: 342, startPoint y: 46, endPoint x: 367, endPoint y: 46, distance: 24.7
click at [367, 46] on div "**********" at bounding box center [339, 46] width 83 height 20
paste input "text"
type input "**********"
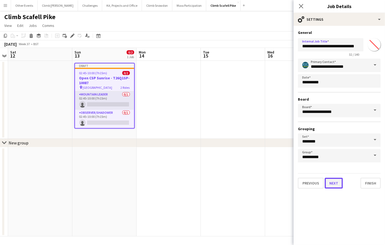
click at [338, 180] on button "Next" at bounding box center [333, 182] width 18 height 11
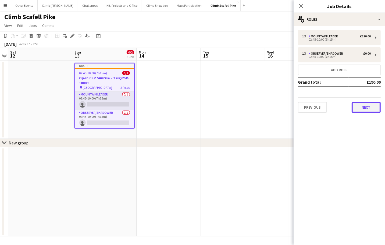
click at [369, 107] on button "Next" at bounding box center [365, 107] width 29 height 11
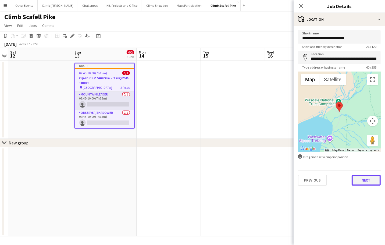
click at [362, 178] on button "Next" at bounding box center [365, 180] width 29 height 11
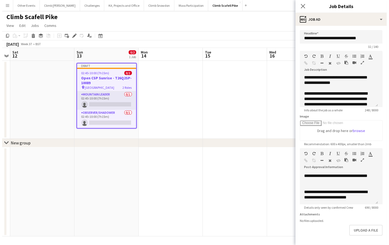
scroll to position [144, 0]
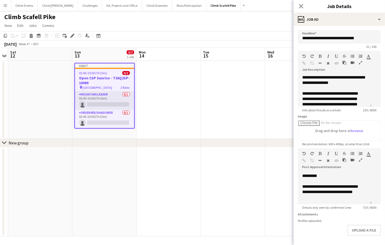
click at [247, 129] on app-date-cell at bounding box center [233, 100] width 64 height 78
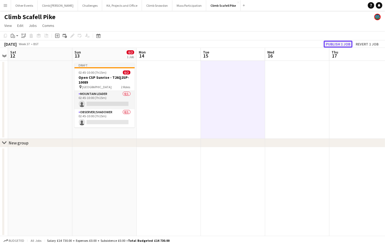
click at [342, 42] on button "Publish 1 job" at bounding box center [337, 44] width 29 height 7
